Goal: Complete application form: Complete application form

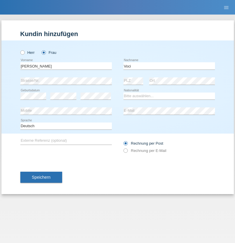
type input "Voci"
select select "IT"
select select "C"
select select "01"
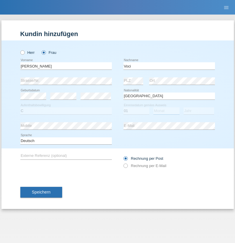
select select "06"
select select "2021"
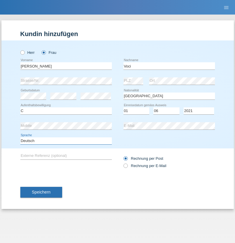
select select "en"
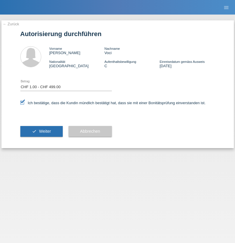
select select "1"
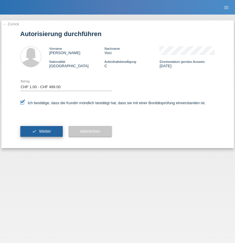
click at [41, 131] on span "Weiter" at bounding box center [45, 131] width 12 height 5
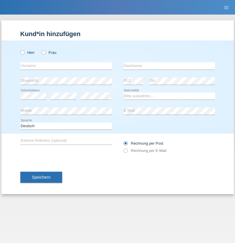
radio input "true"
click at [66, 66] on input "text" at bounding box center [66, 65] width 92 height 7
type input "Emre"
click at [169, 66] on input "text" at bounding box center [170, 65] width 92 height 7
type input "Uzun"
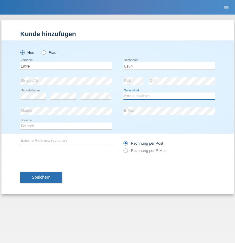
select select "CH"
